Goal: Check status: Check status

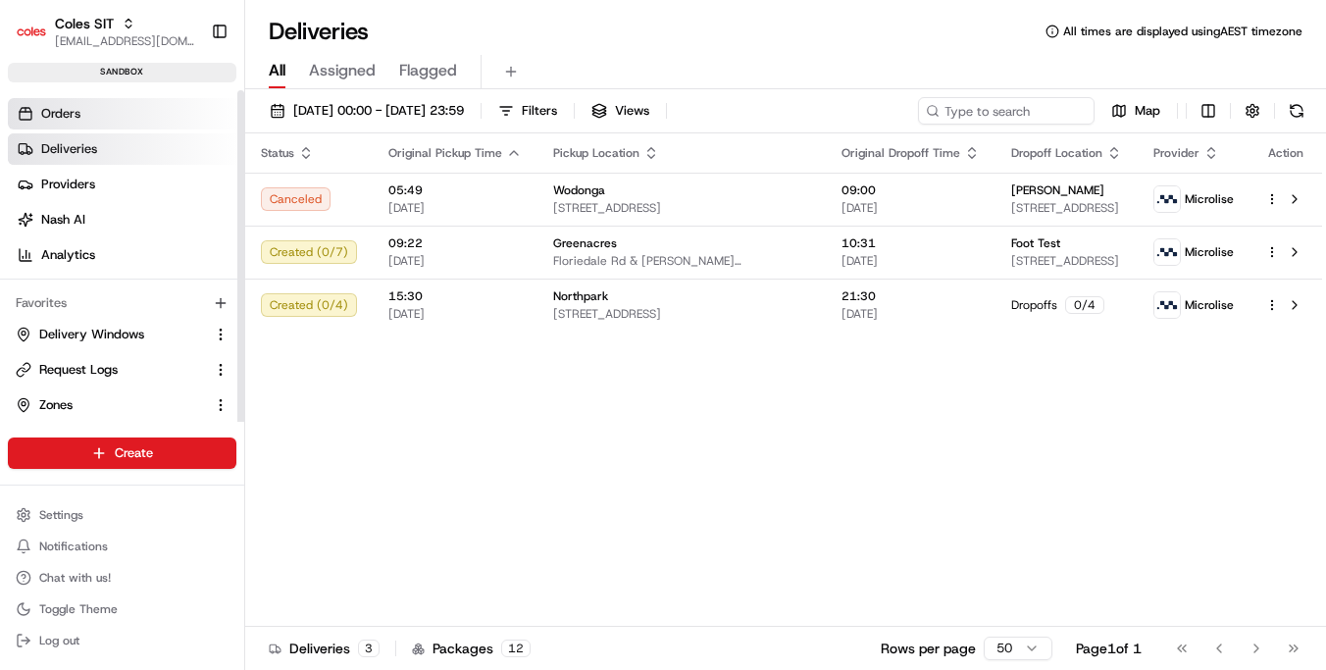
click at [70, 111] on span "Orders" at bounding box center [60, 114] width 39 height 18
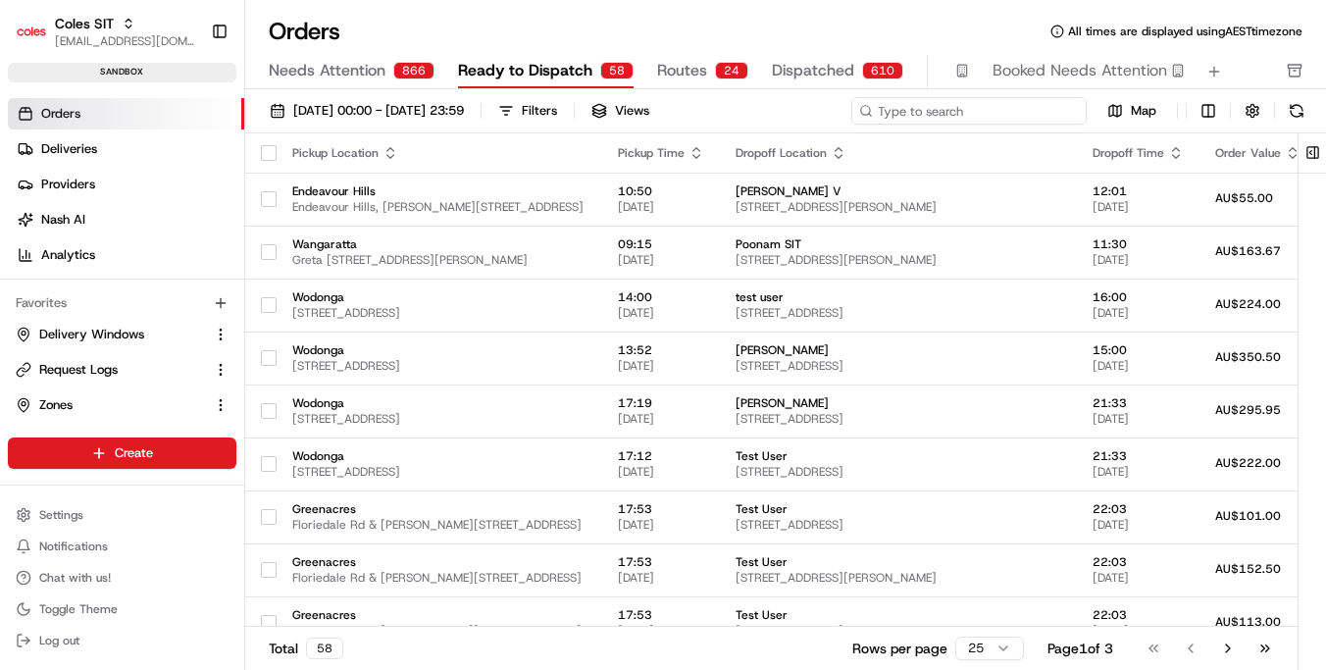
click at [1013, 113] on input at bounding box center [968, 110] width 235 height 27
paste input "216650084"
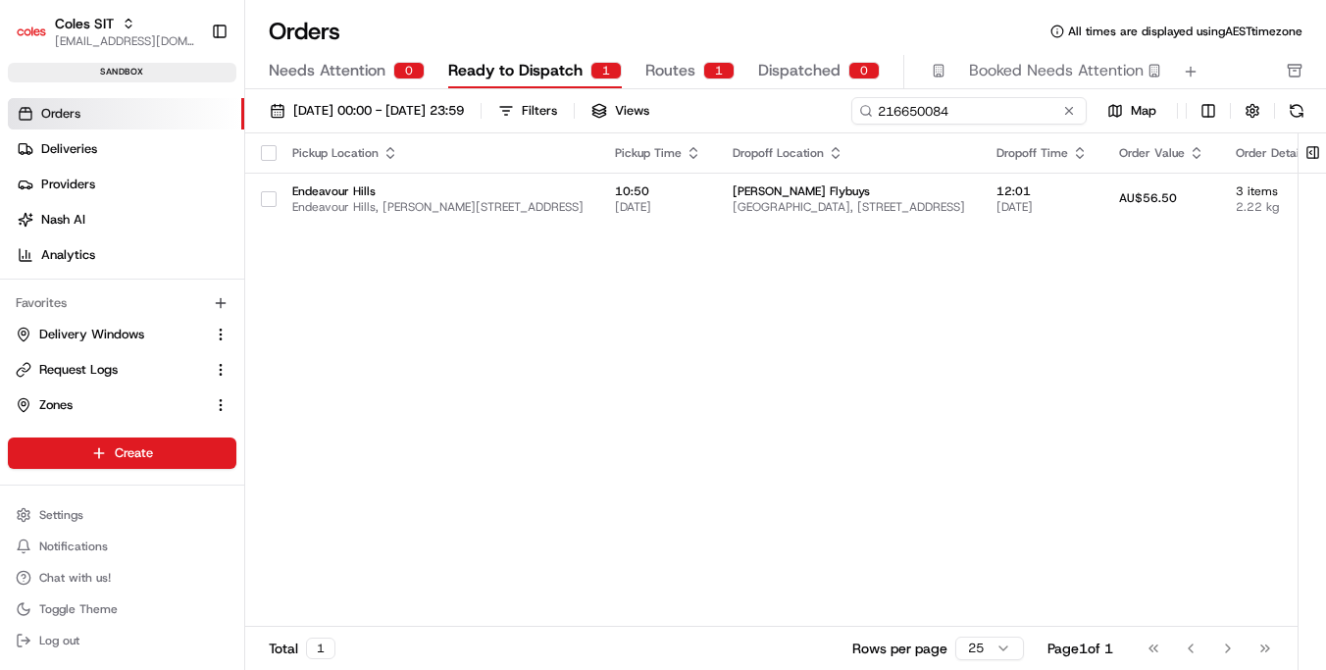
type input "216650084"
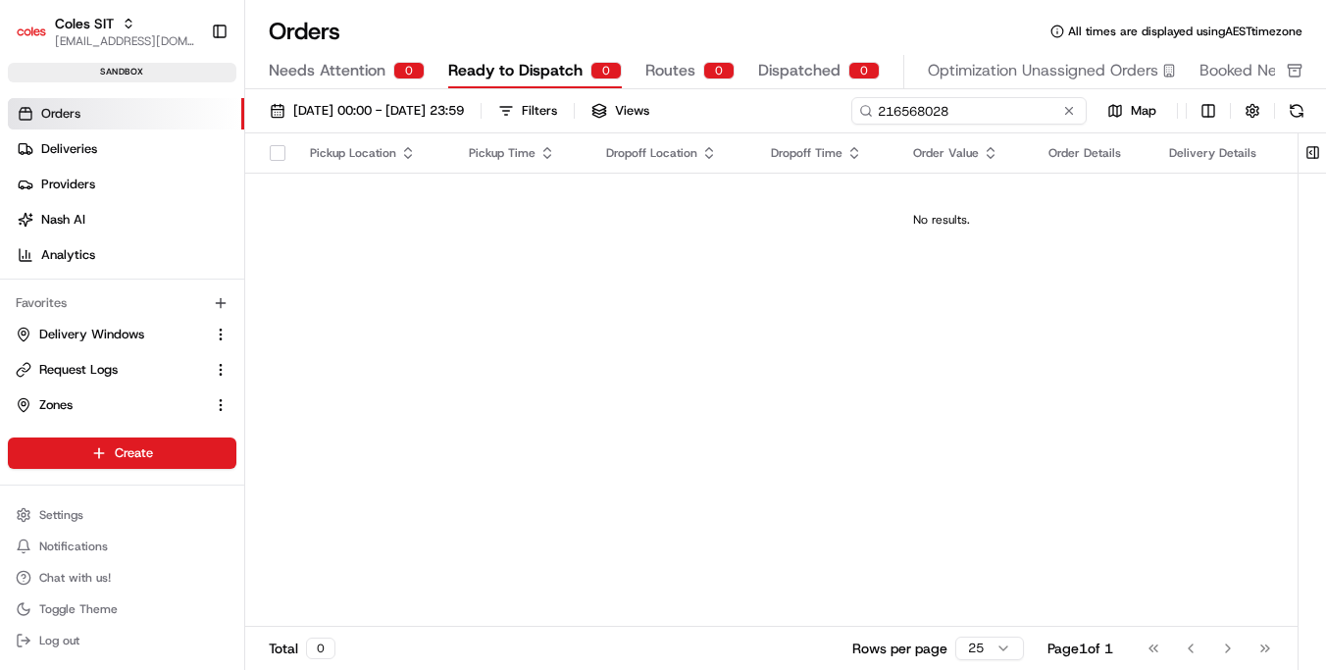
click at [960, 108] on input "216568028" at bounding box center [968, 110] width 235 height 27
paste input "651025"
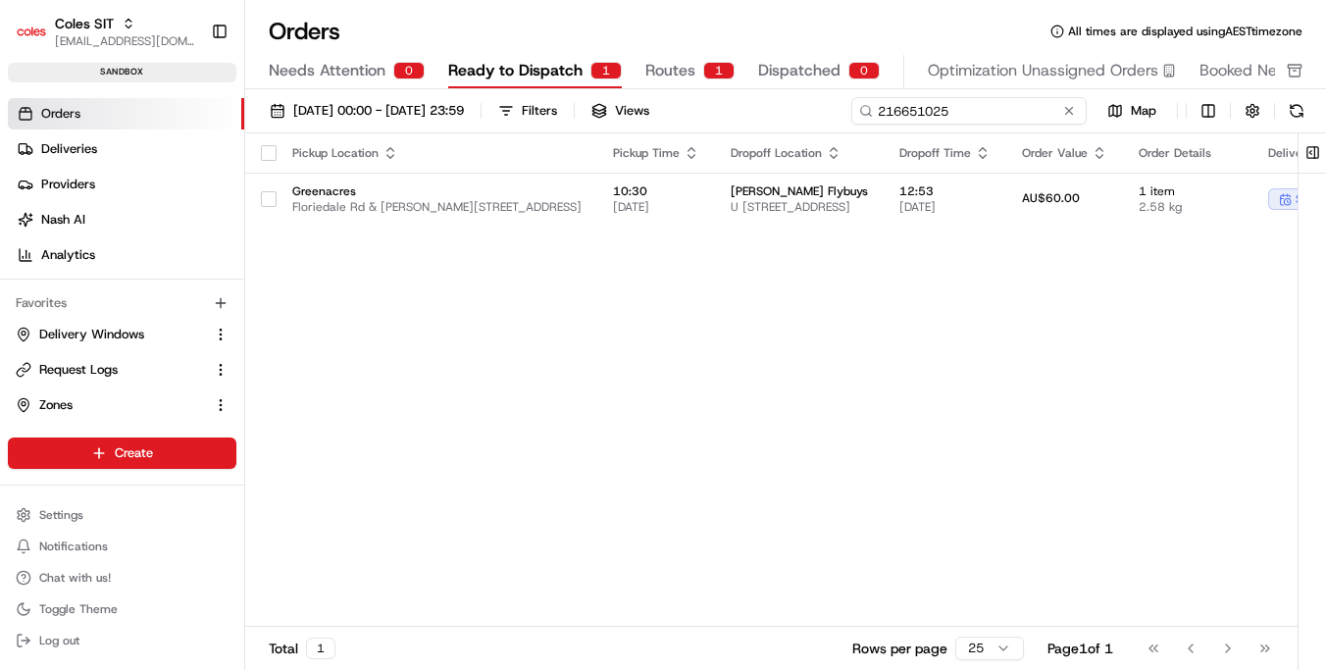
type input "216651025"
